Goal: Information Seeking & Learning: Learn about a topic

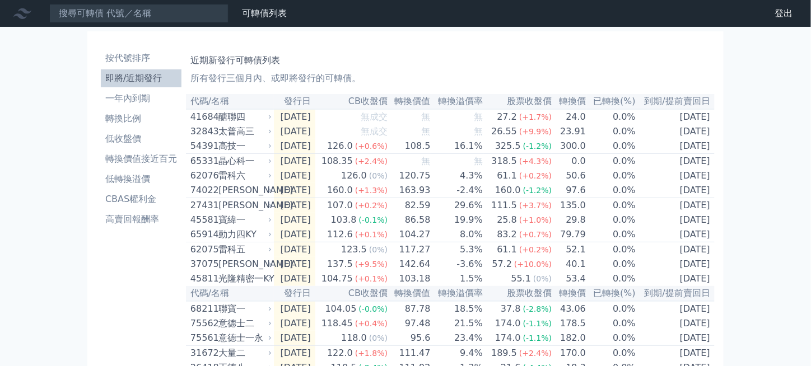
click at [148, 76] on li "即將/近期發行" at bounding box center [141, 78] width 81 height 13
click at [265, 12] on link "可轉債列表" at bounding box center [264, 13] width 45 height 11
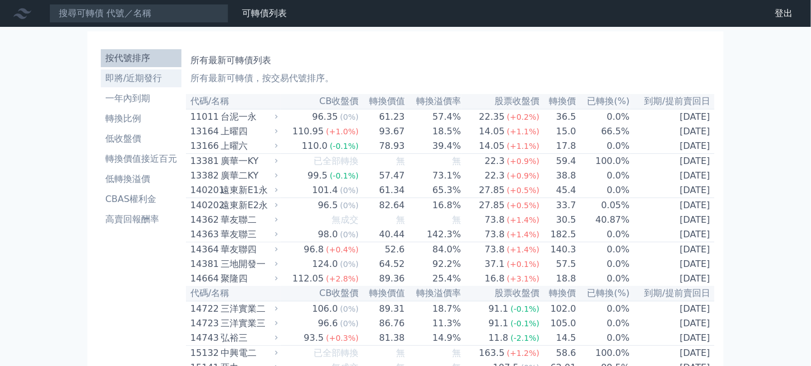
click at [142, 79] on li "即將/近期發行" at bounding box center [141, 78] width 81 height 13
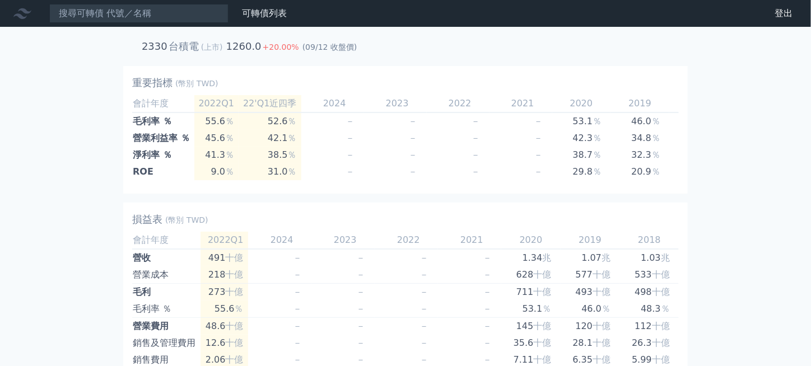
drag, startPoint x: 190, startPoint y: 178, endPoint x: 343, endPoint y: 178, distance: 152.9
click at [296, 178] on div "會計年度 2022Q1 2022Q1 22'Q1近四季 22'Q1近四季 2024 2023 2022 2021 2020 2019 2018 毛利率 ％ 5…" at bounding box center [405, 138] width 547 height 94
